Goal: Subscribe to service/newsletter

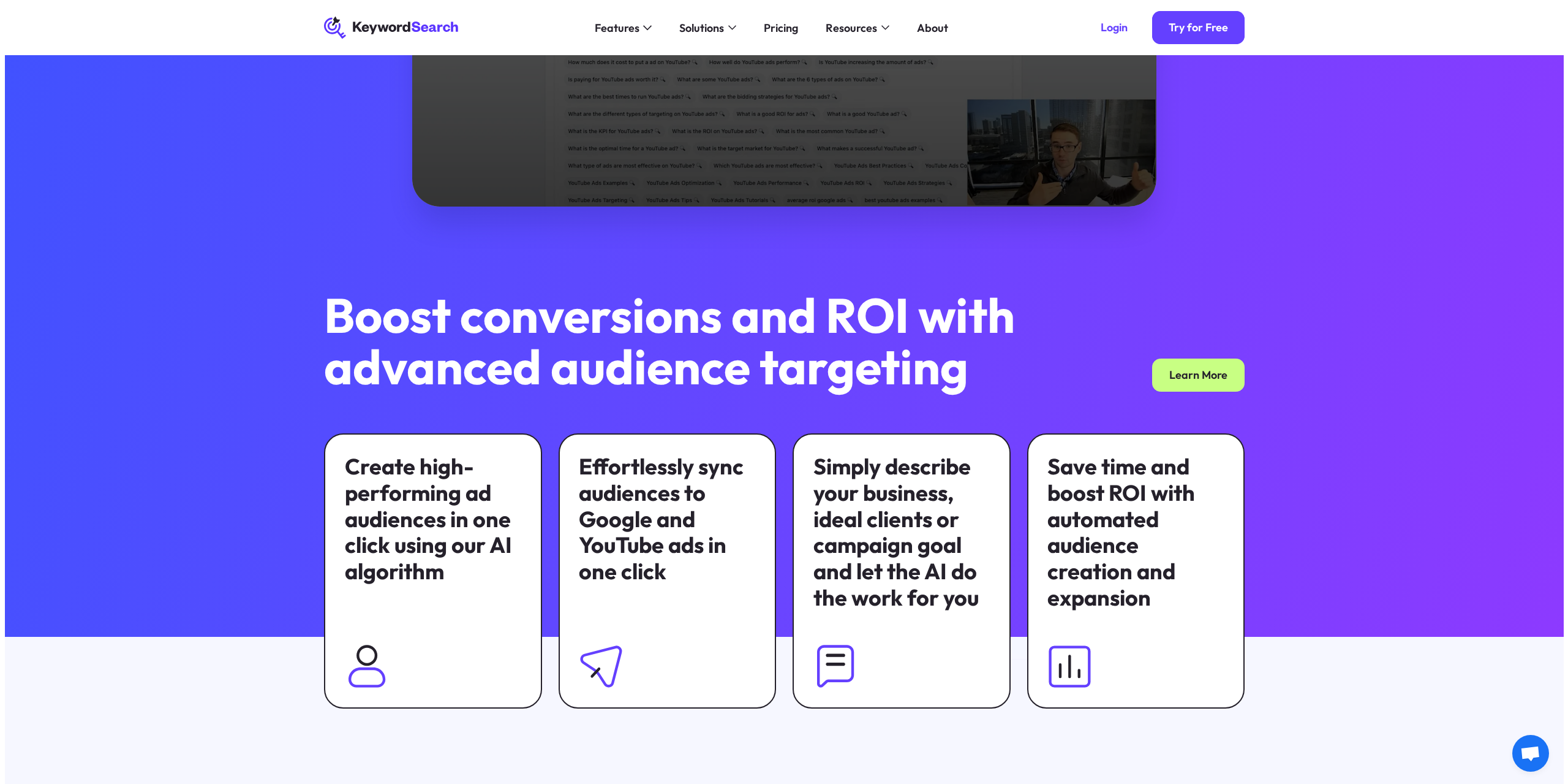
scroll to position [367, 0]
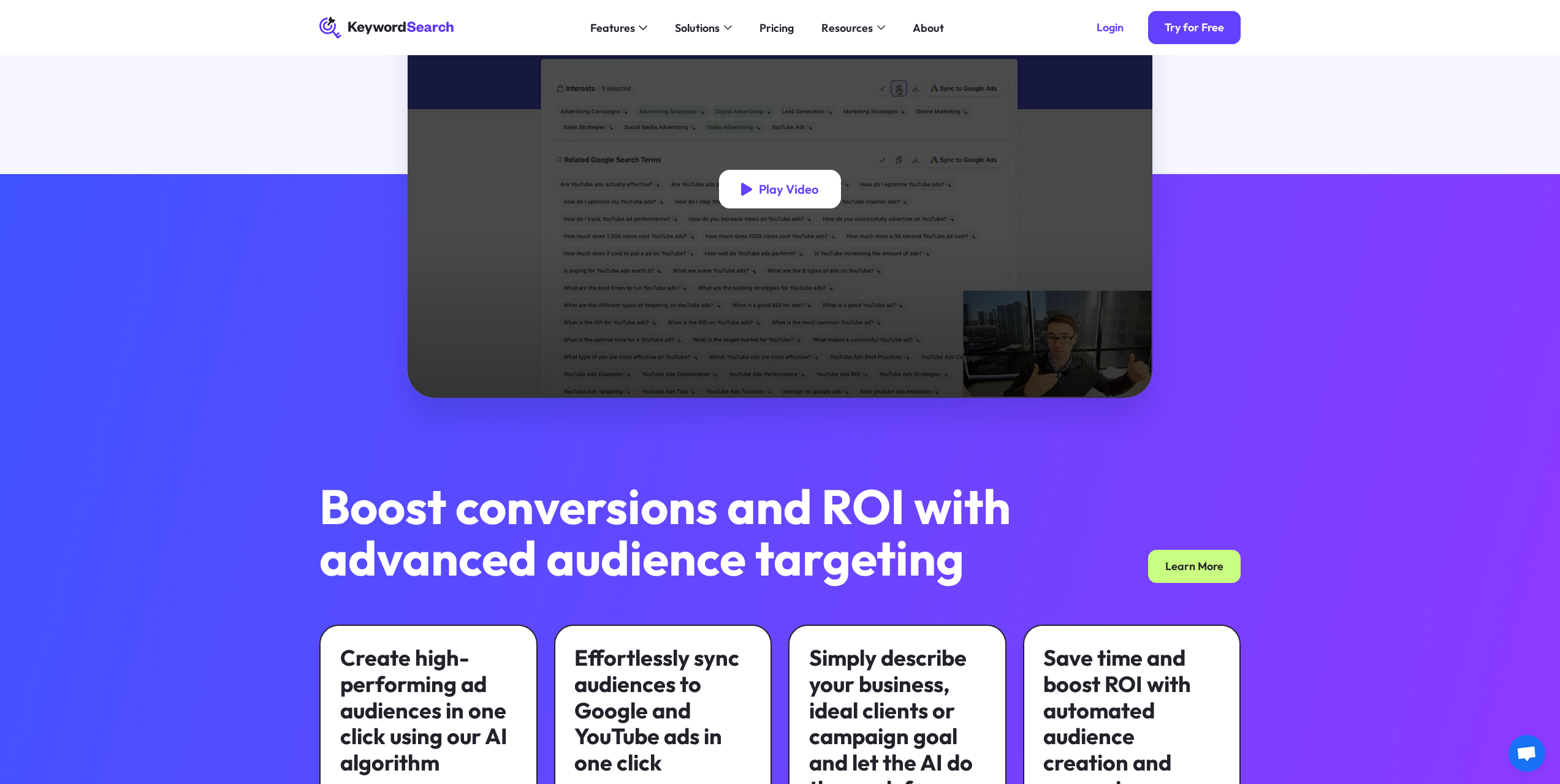
click at [773, 197] on div "Play Video" at bounding box center [780, 189] width 122 height 39
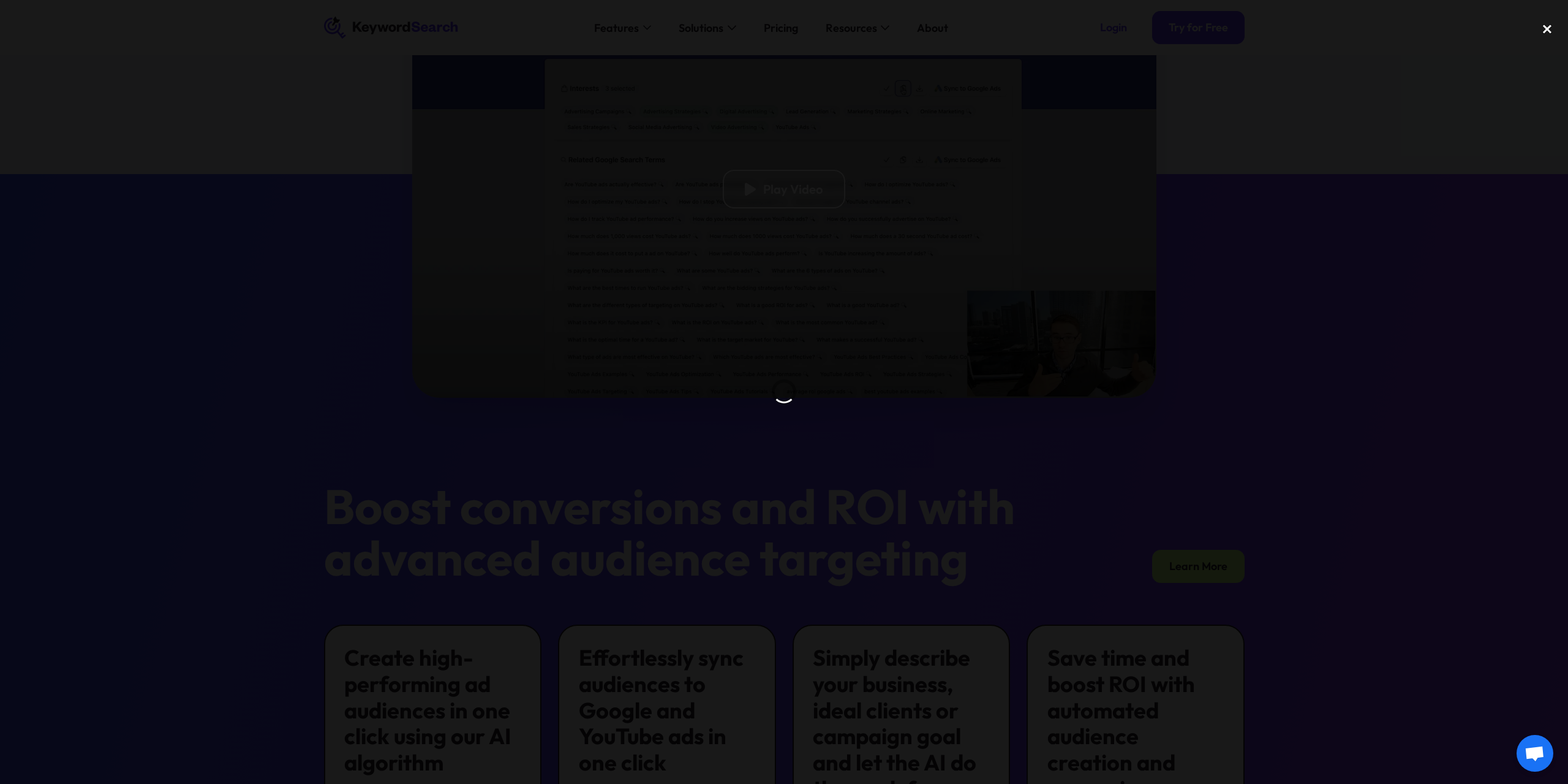
click at [1548, 29] on div "close lightbox" at bounding box center [1547, 29] width 41 height 27
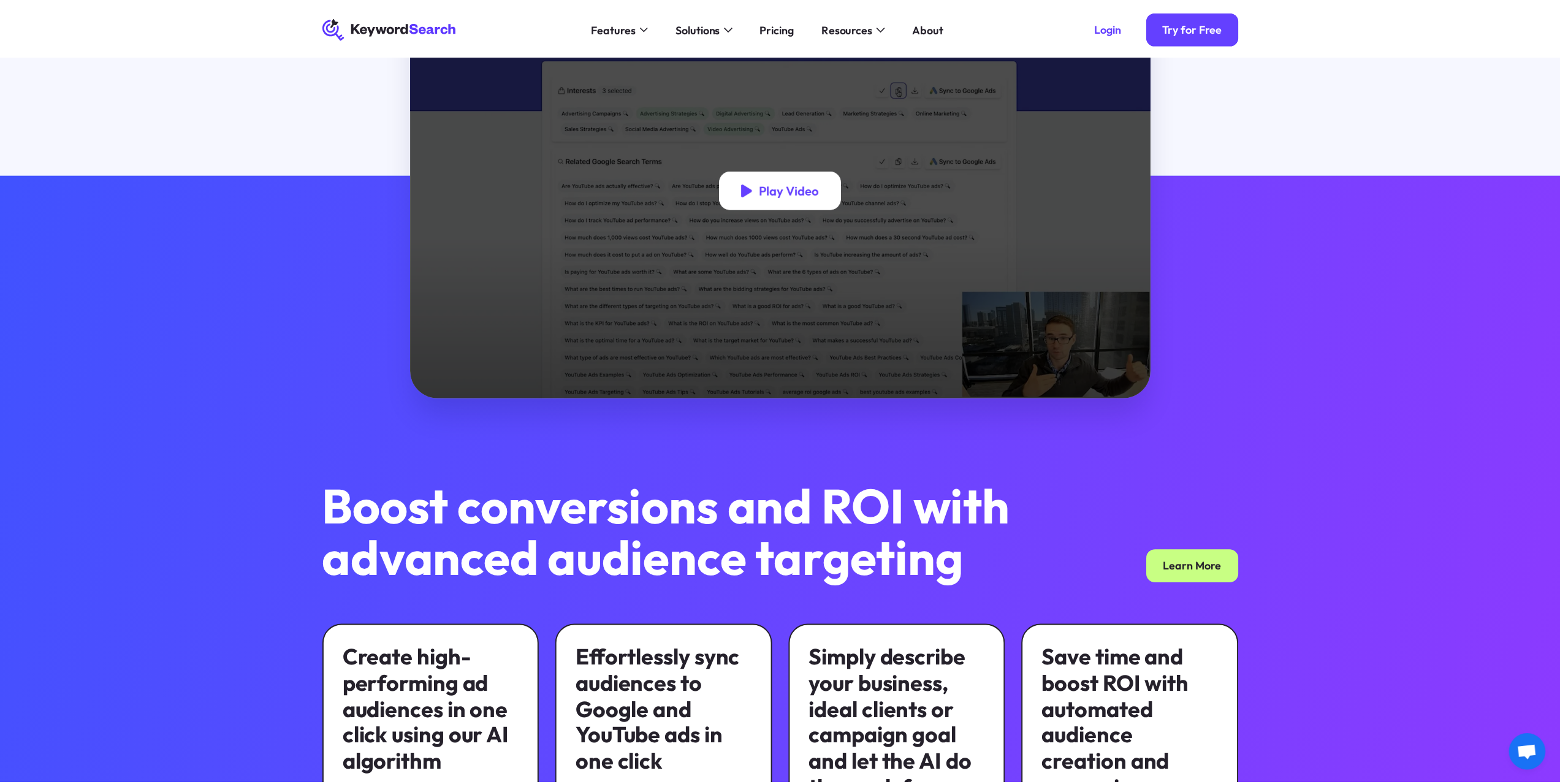
scroll to position [349, 0]
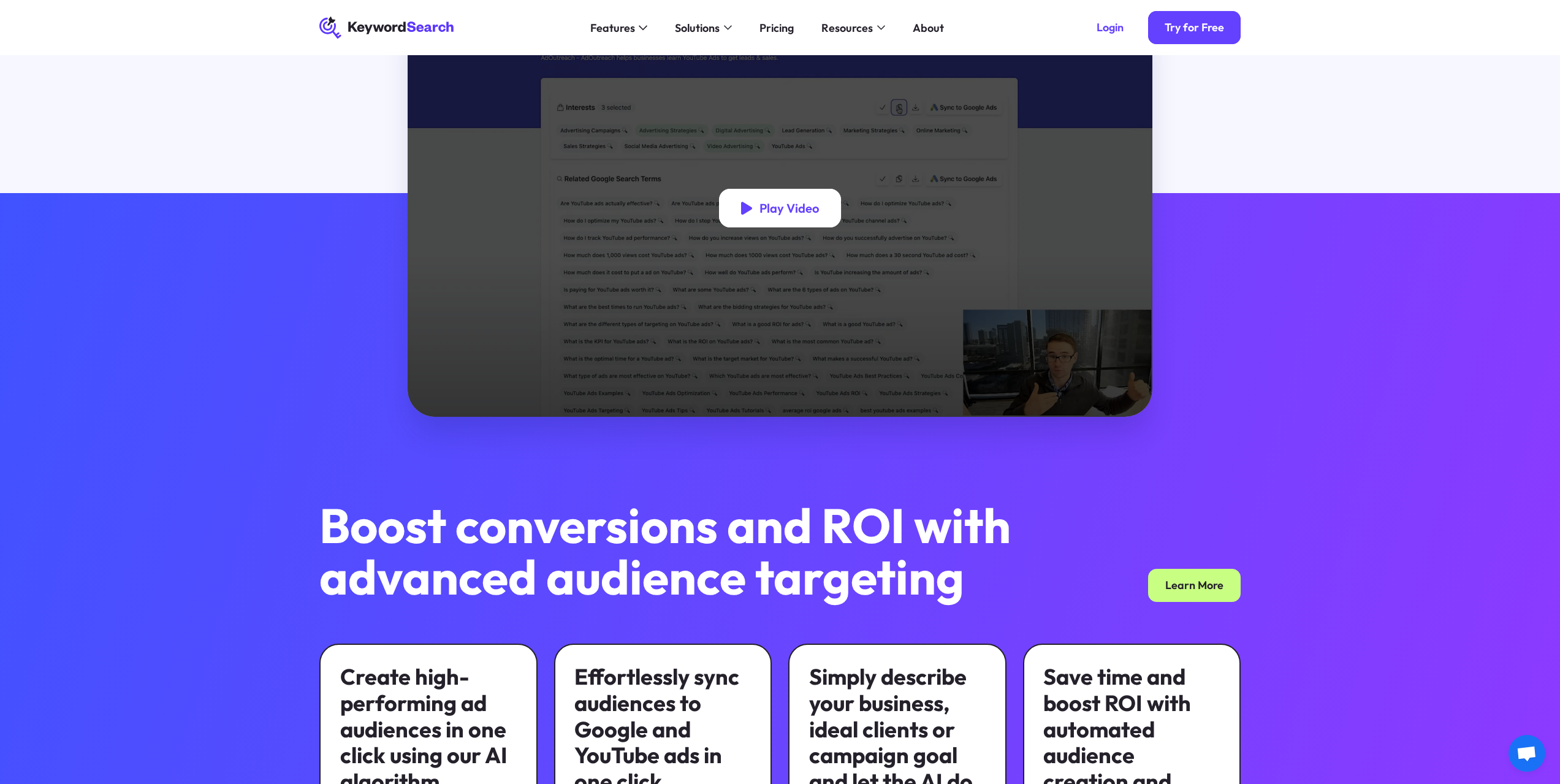
click at [770, 201] on div "Play Video" at bounding box center [788, 207] width 60 height 15
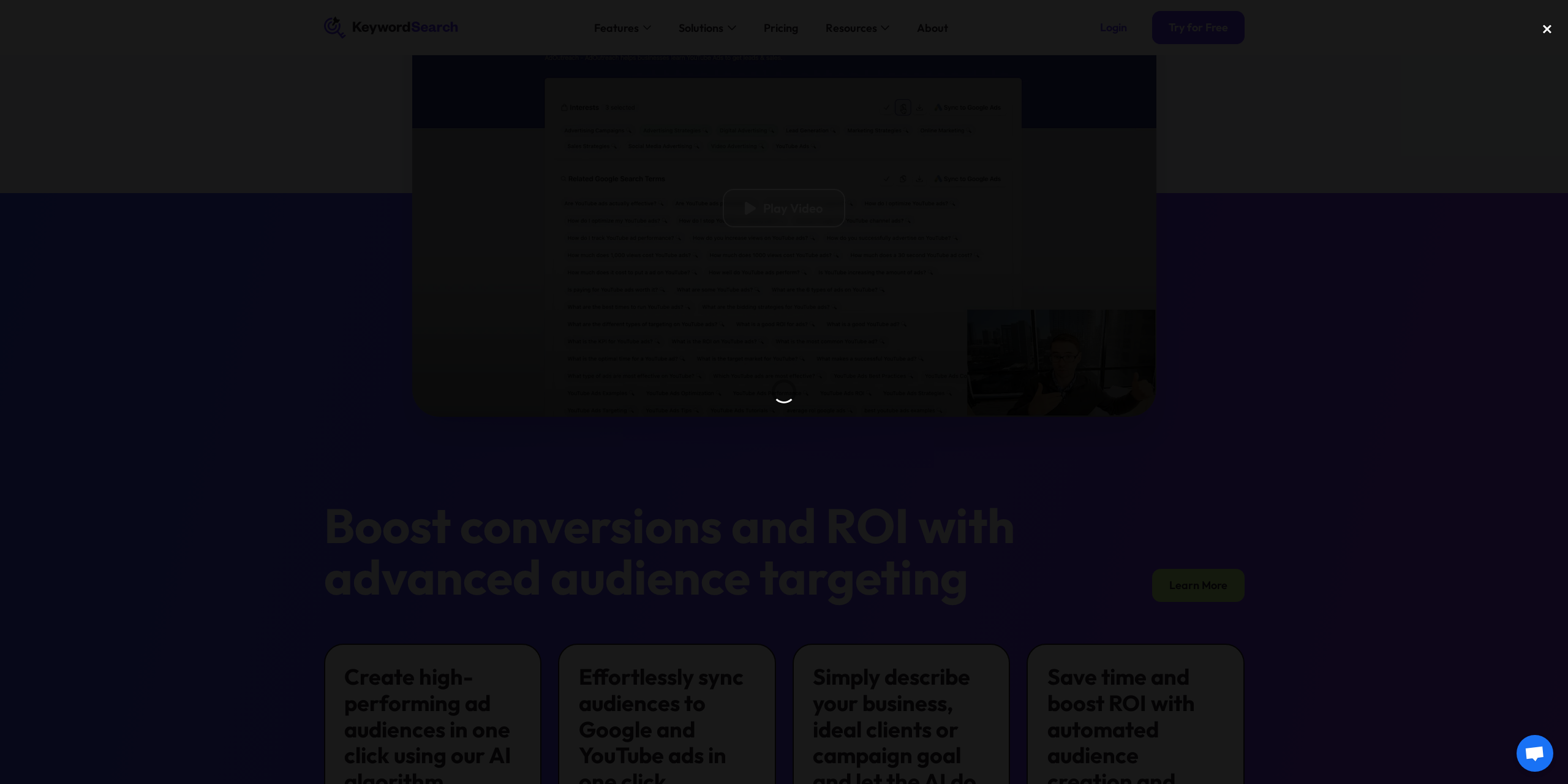
click at [1546, 29] on div "close lightbox" at bounding box center [1547, 29] width 41 height 27
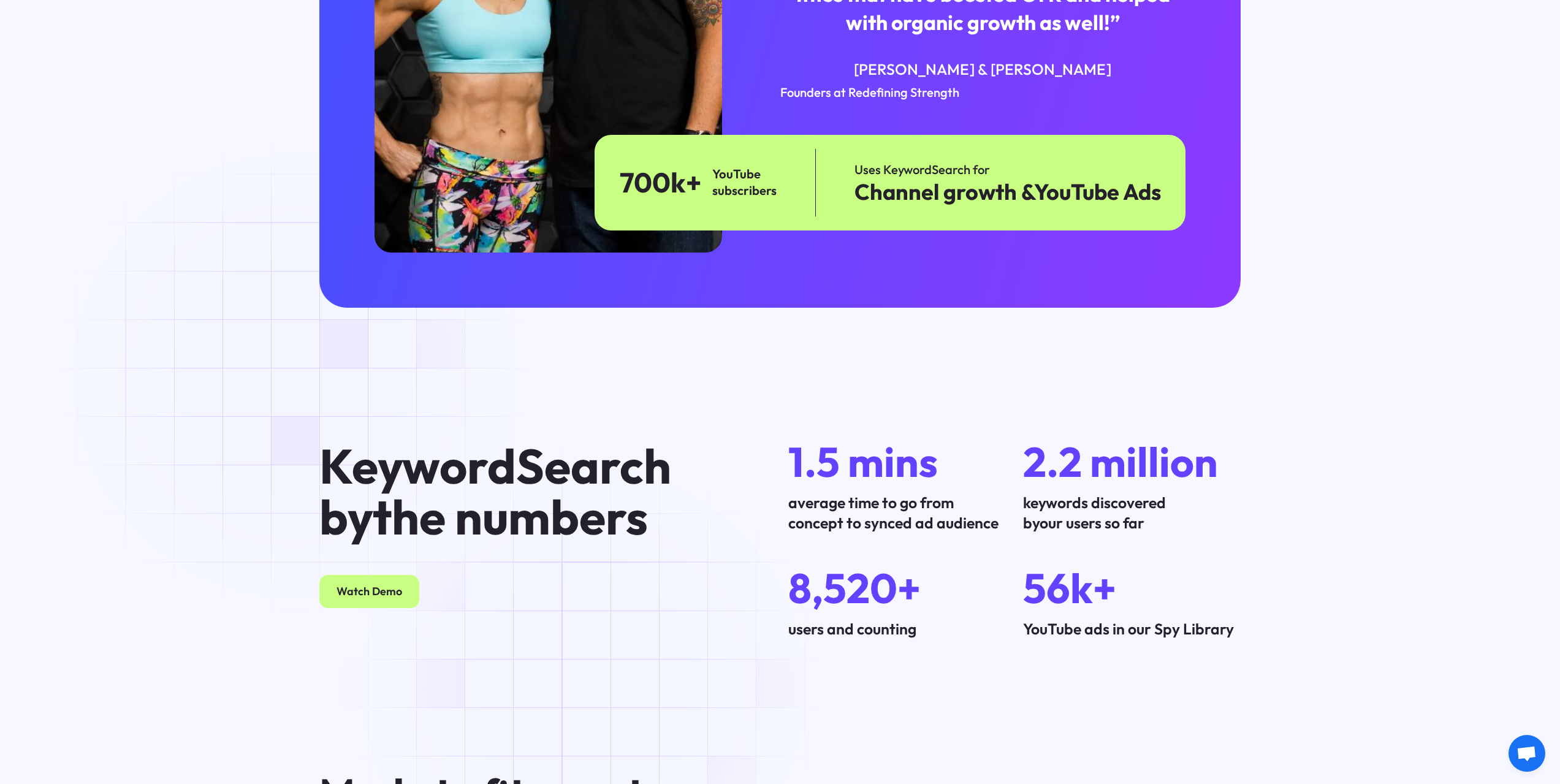
scroll to position [3719, 0]
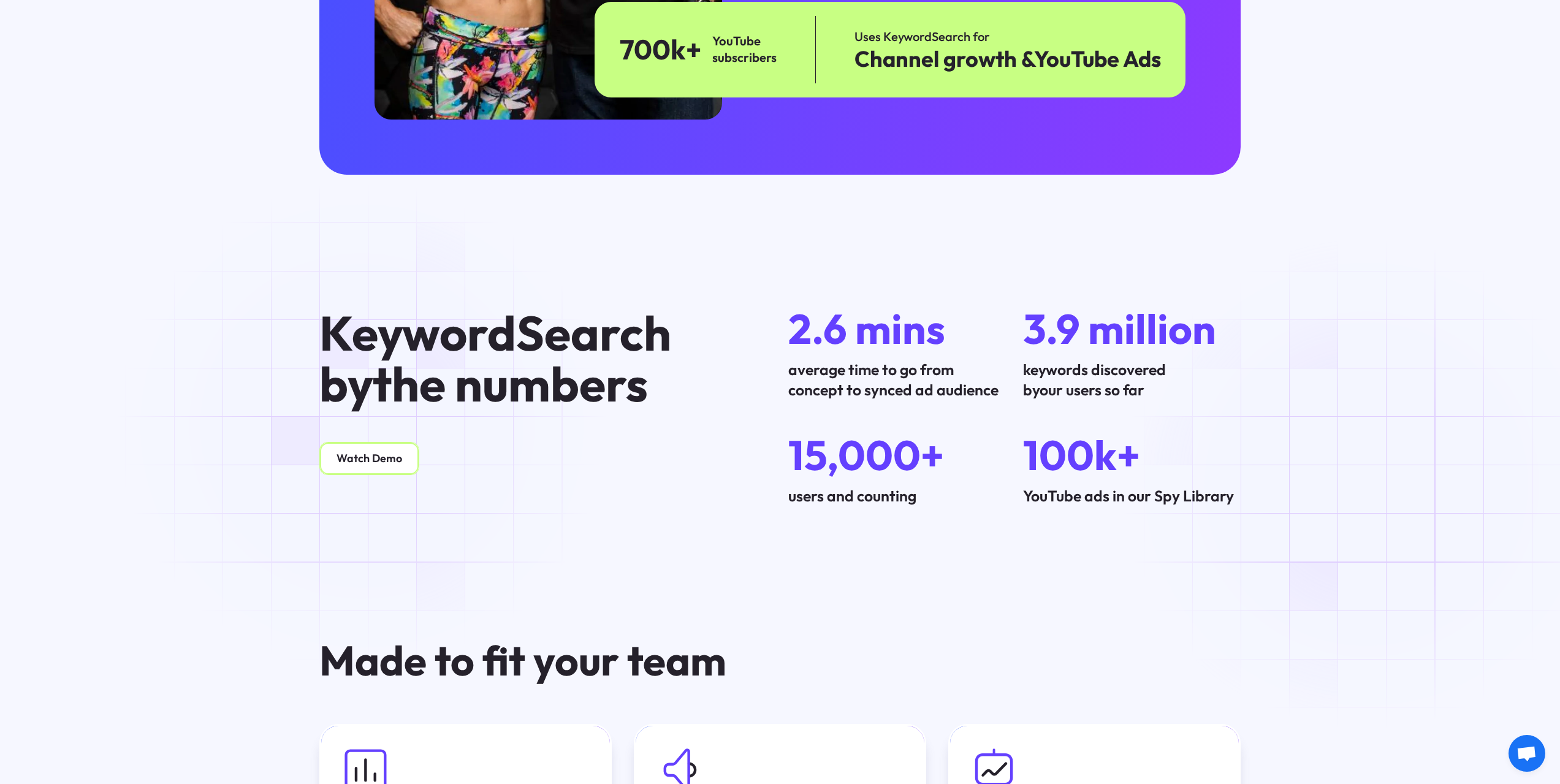
click at [364, 442] on link "Watch Demo" at bounding box center [369, 458] width 100 height 33
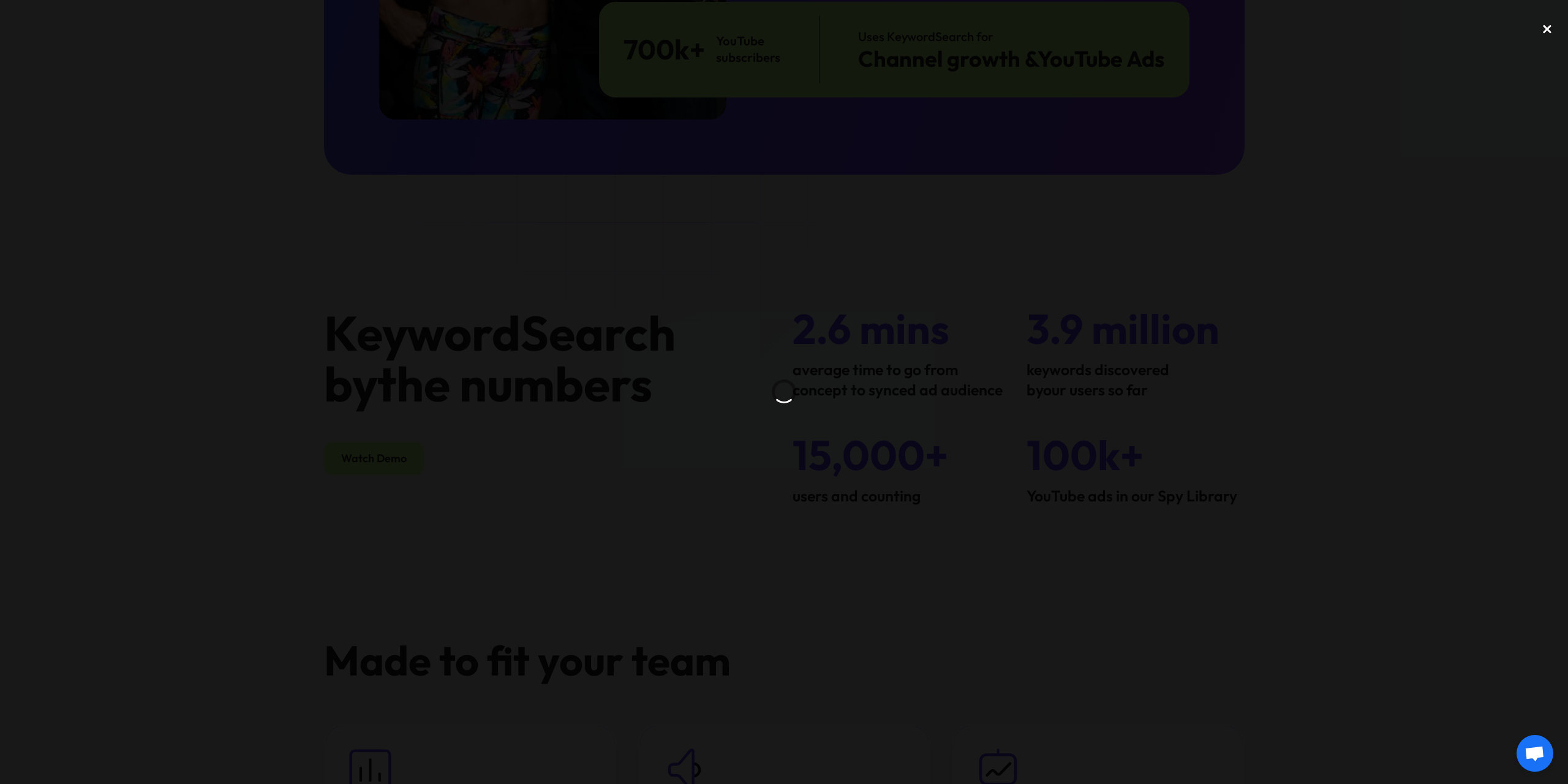
click at [1548, 31] on div "close lightbox" at bounding box center [1547, 29] width 41 height 27
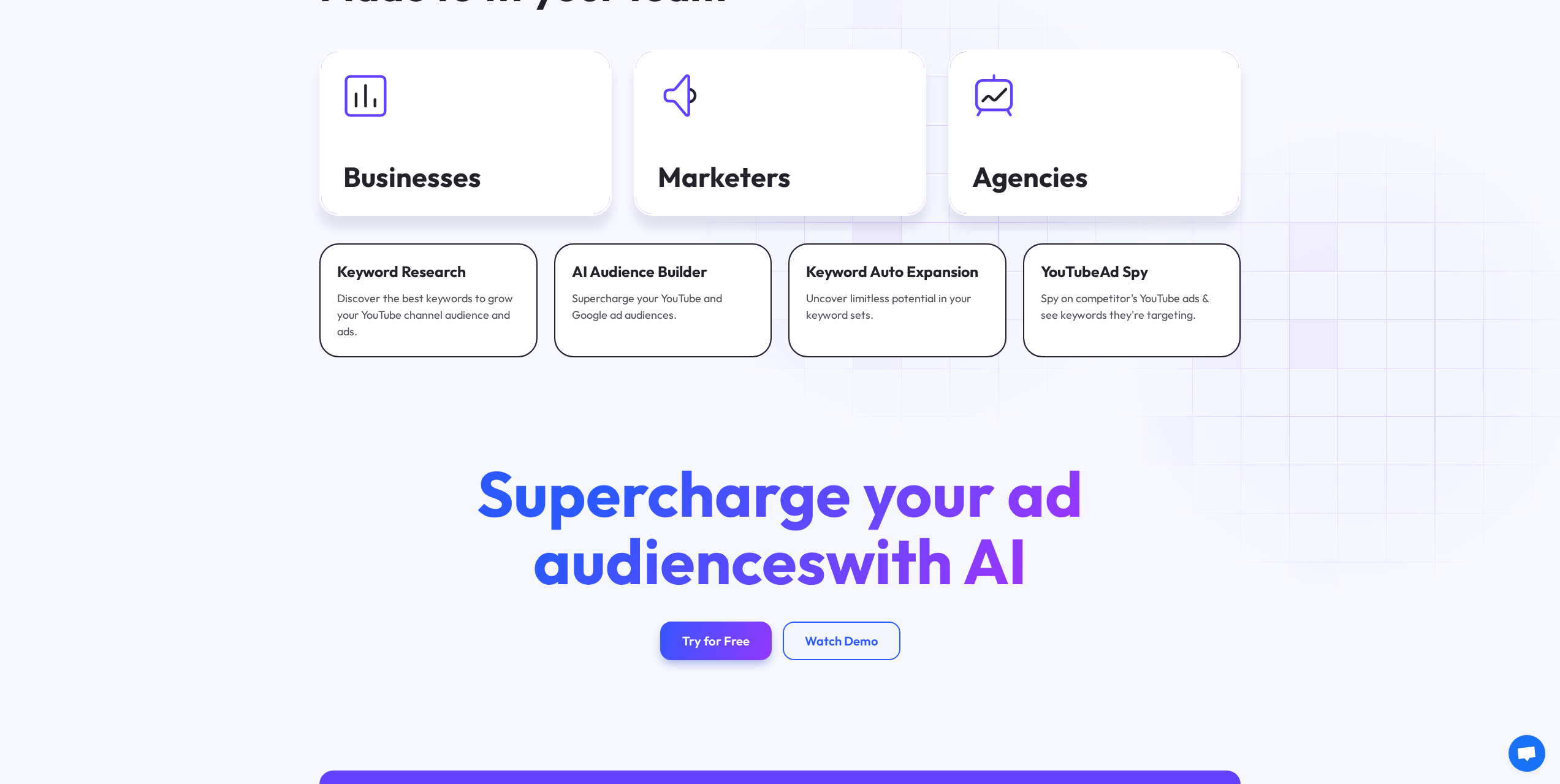
scroll to position [4616, 0]
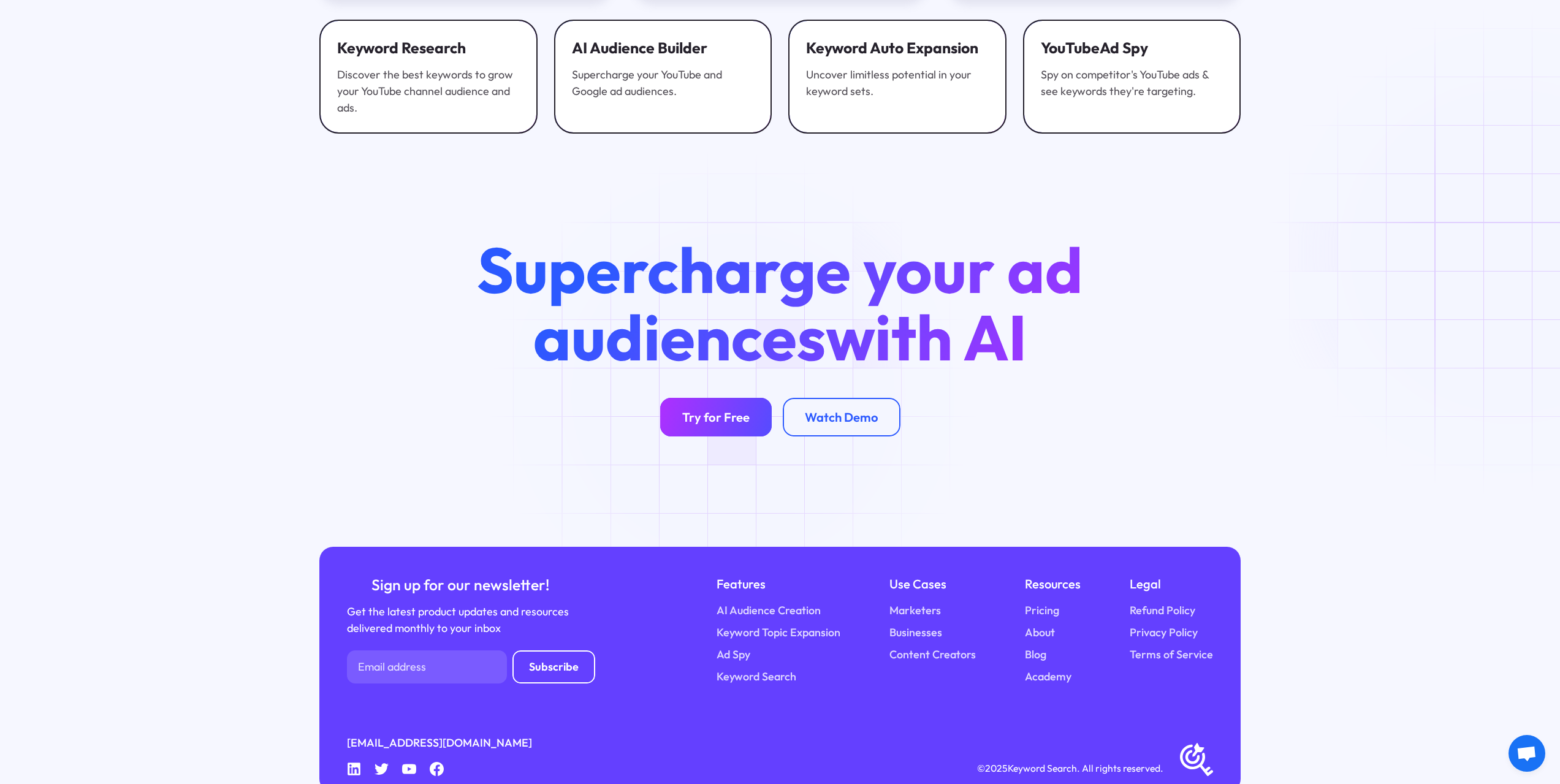
click at [738, 409] on div "Try for Free" at bounding box center [716, 417] width 67 height 15
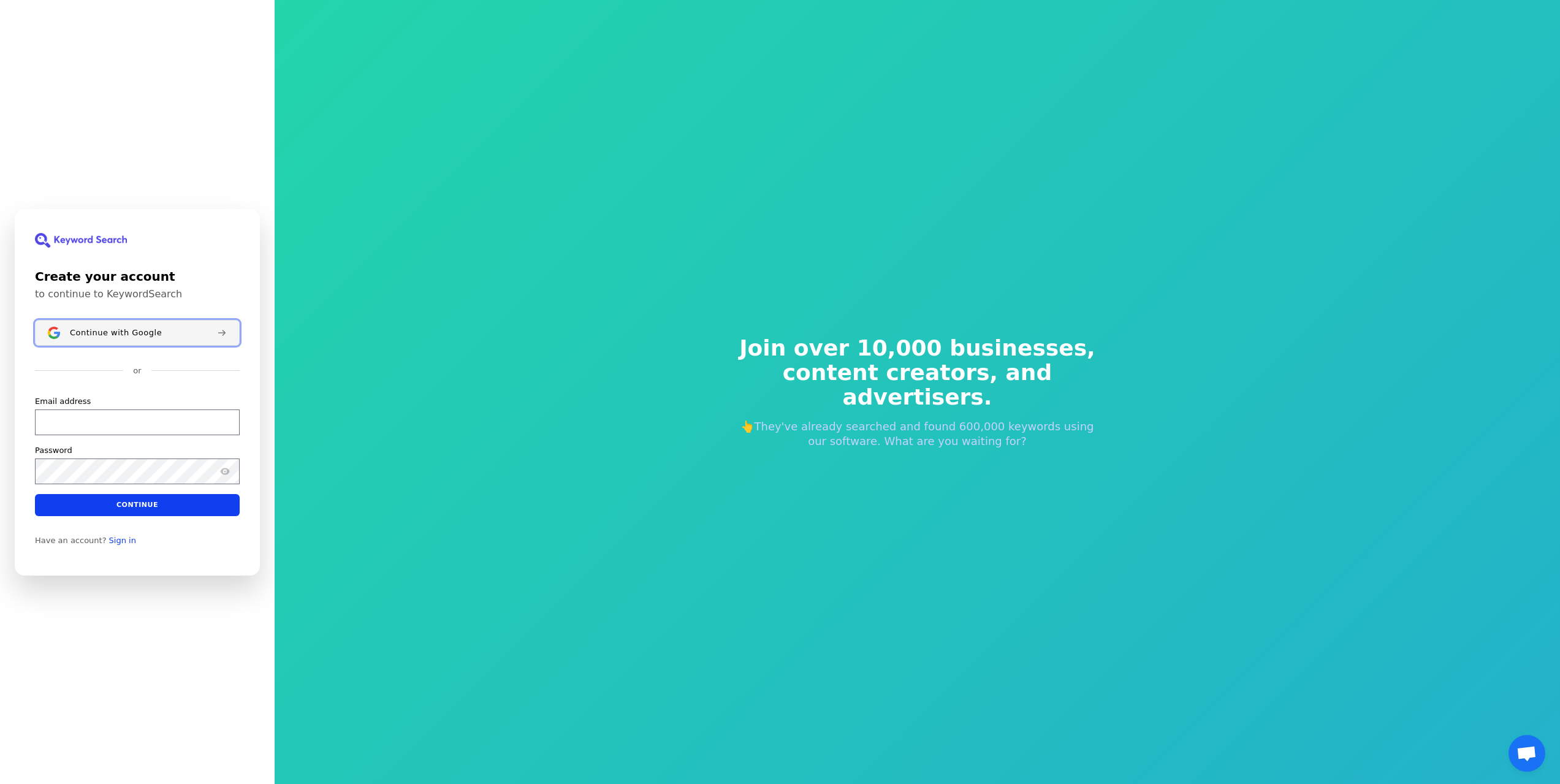
click at [135, 336] on span "Continue with Google" at bounding box center [116, 332] width 92 height 10
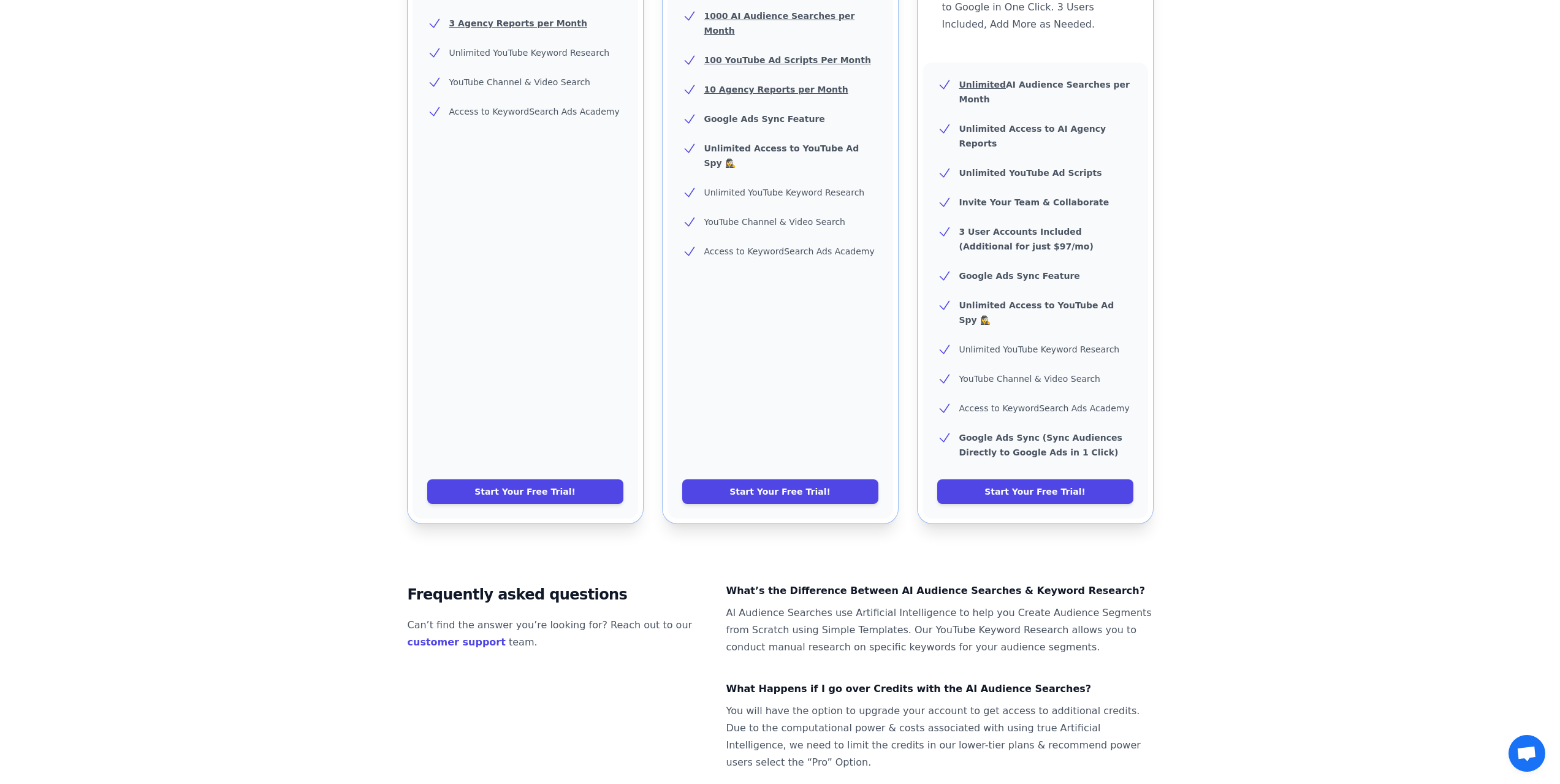
scroll to position [505, 0]
